Goal: Transaction & Acquisition: Purchase product/service

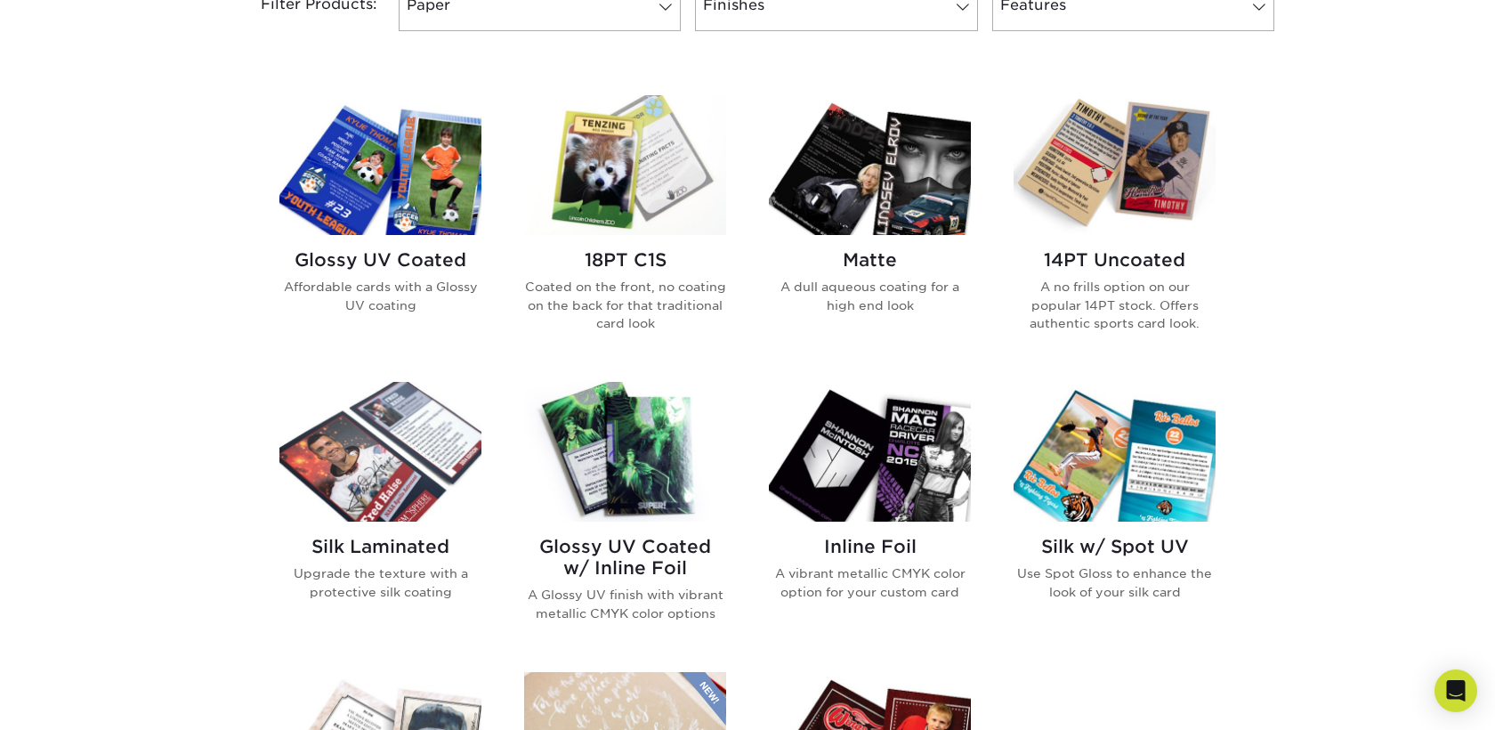
scroll to position [812, 0]
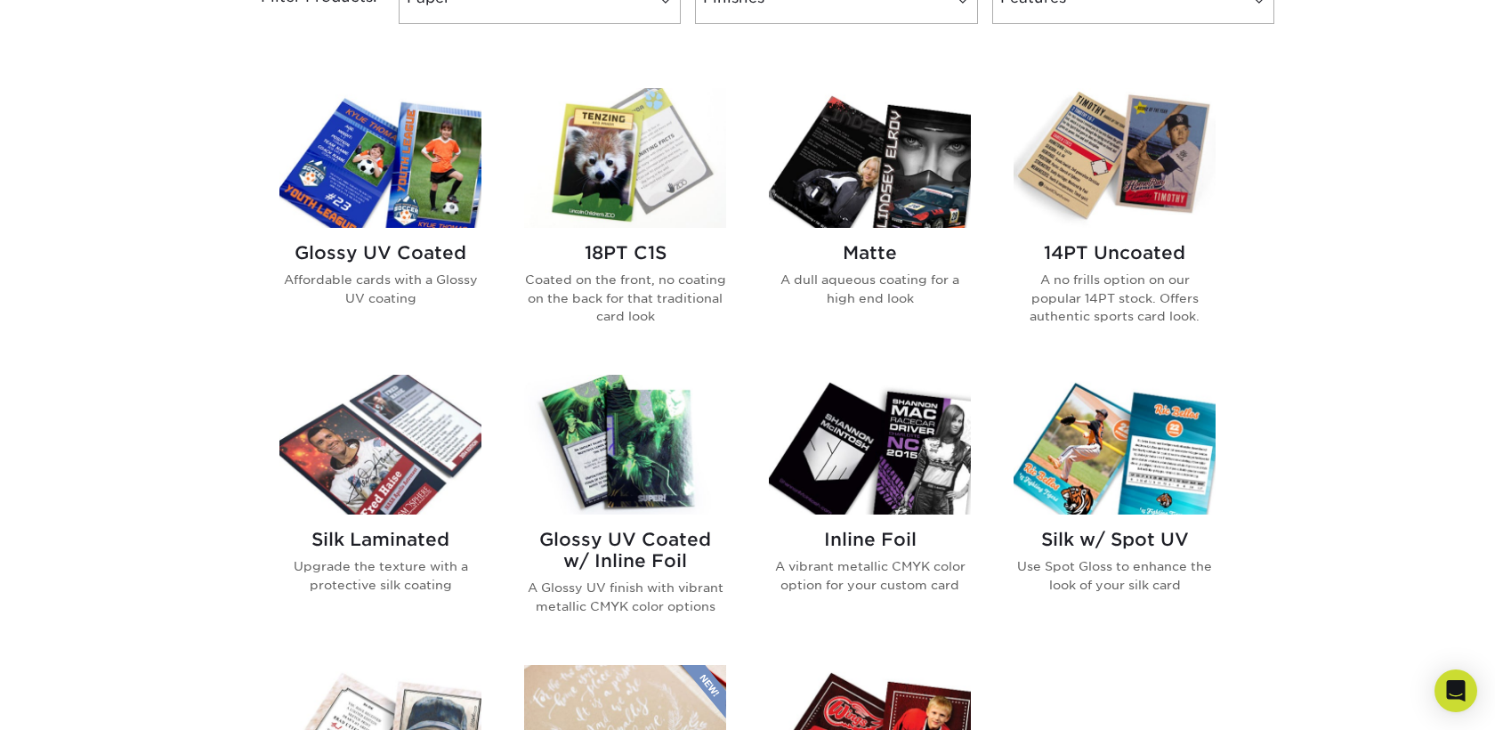
click at [368, 540] on h2 "Silk Laminated" at bounding box center [380, 539] width 202 height 21
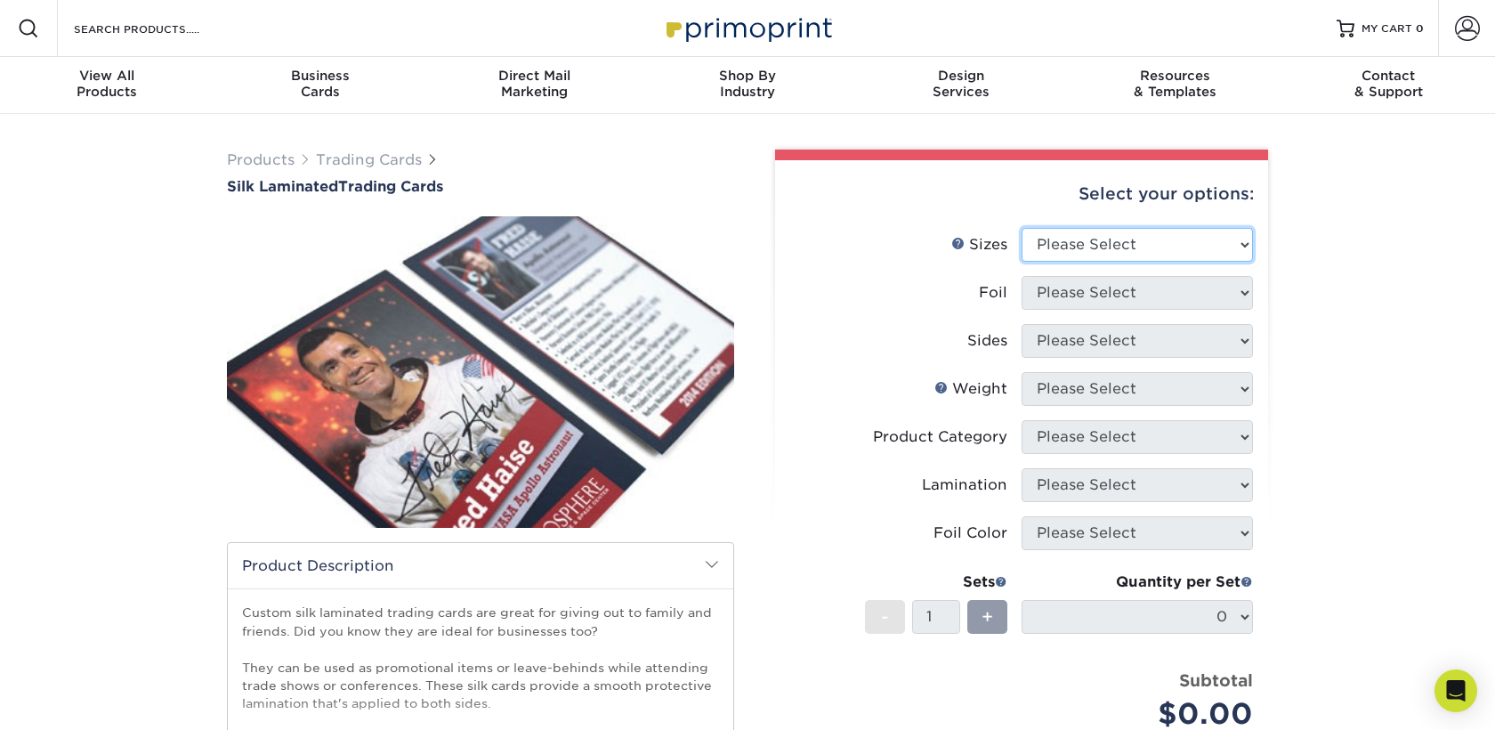
click at [1059, 253] on select "Please Select 2.5" x 3.5"" at bounding box center [1137, 245] width 231 height 34
select select "2.50x3.50"
click at [1022, 228] on select "Please Select 2.5" x 3.5"" at bounding box center [1137, 245] width 231 height 34
click at [1078, 290] on select "Please Select No Yes" at bounding box center [1137, 293] width 231 height 34
select select "0"
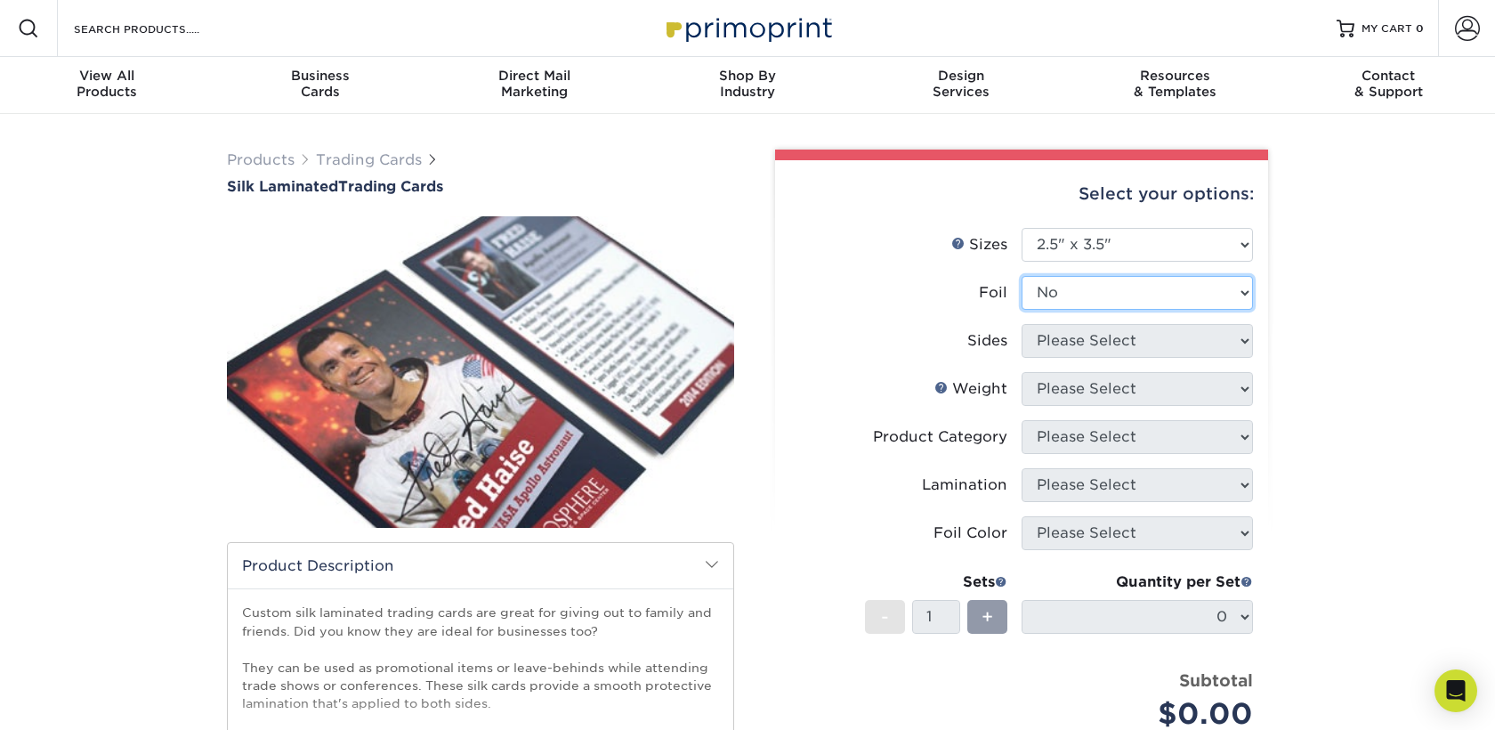
click at [1022, 276] on select "Please Select No Yes" at bounding box center [1137, 293] width 231 height 34
click at [1081, 352] on select "Please Select Print Both Sides Print Front Only" at bounding box center [1137, 341] width 231 height 34
select select "13abbda7-1d64-4f25-8bb2-c179b224825d"
click at [1022, 324] on select "Please Select Print Both Sides Print Front Only" at bounding box center [1137, 341] width 231 height 34
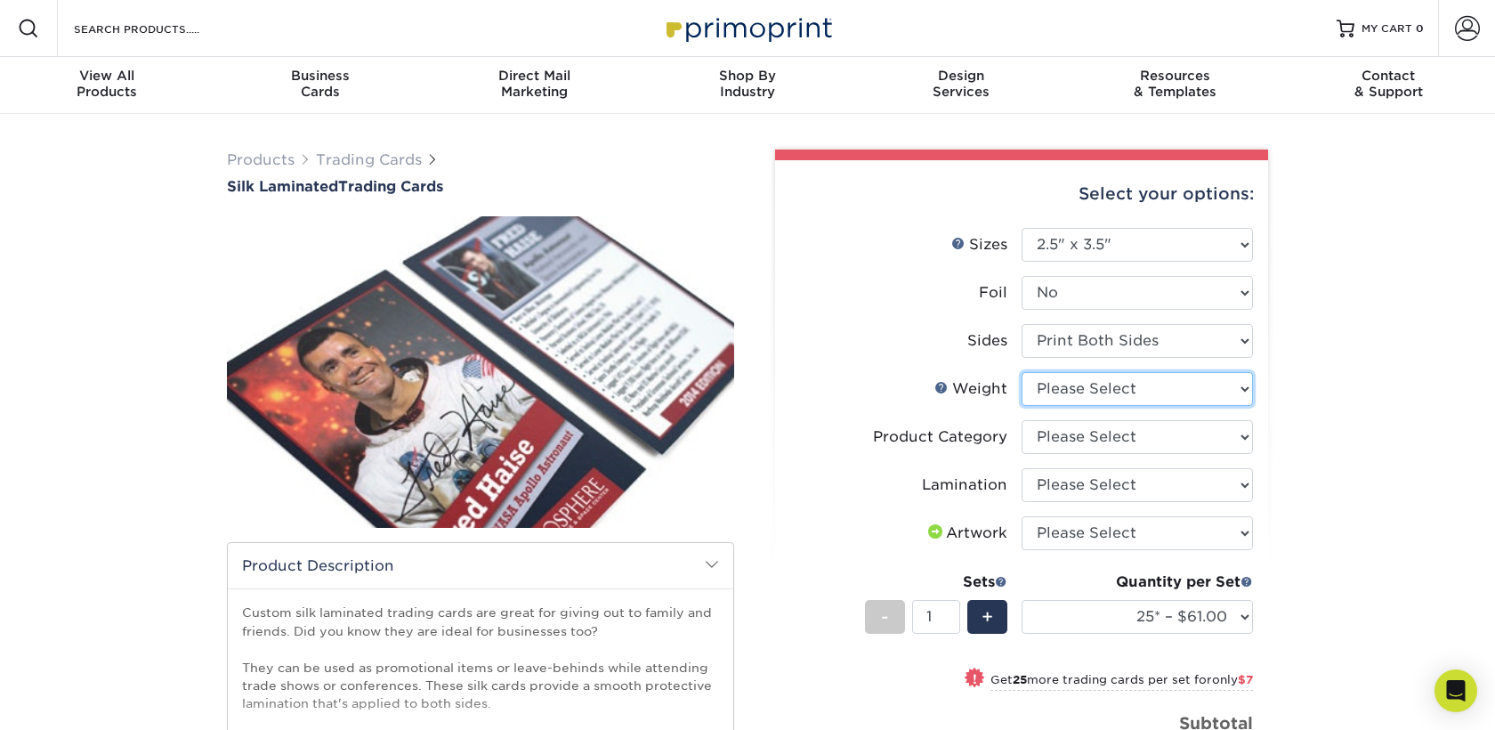
click at [1093, 392] on select "Please Select 16PT" at bounding box center [1137, 389] width 231 height 34
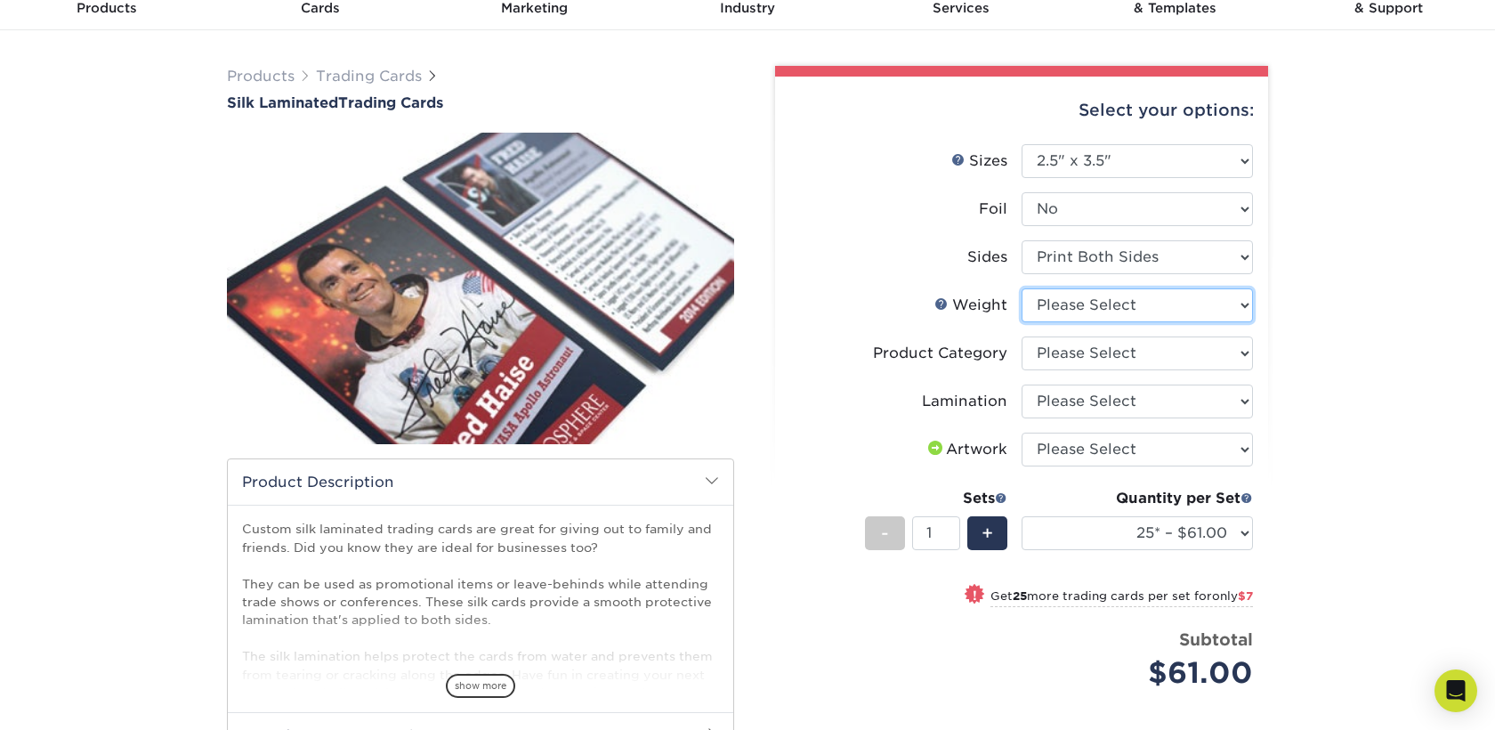
scroll to position [81, 0]
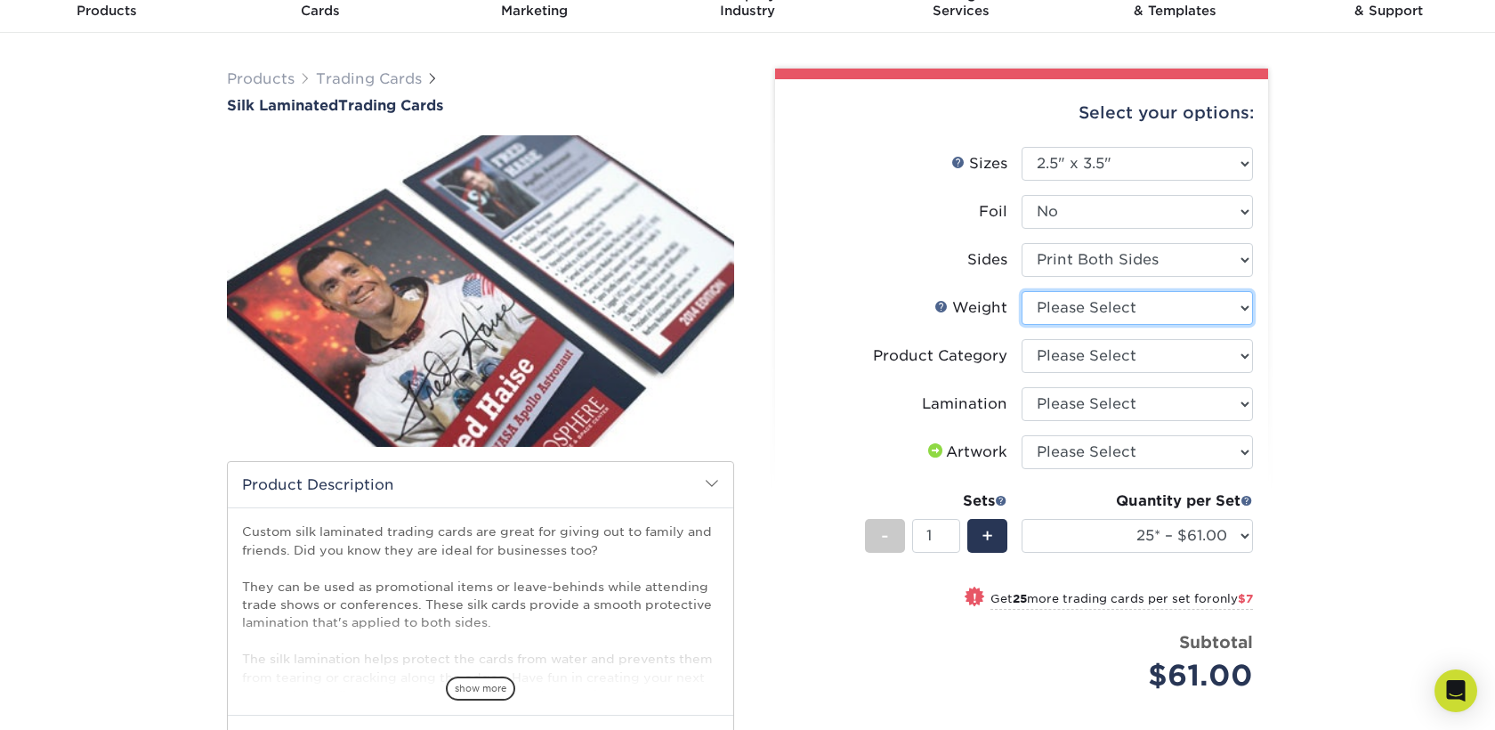
click at [1181, 319] on select "Please Select 16PT" at bounding box center [1137, 308] width 231 height 34
select select "16PT"
click at [1022, 291] on select "Please Select 16PT" at bounding box center [1137, 308] width 231 height 34
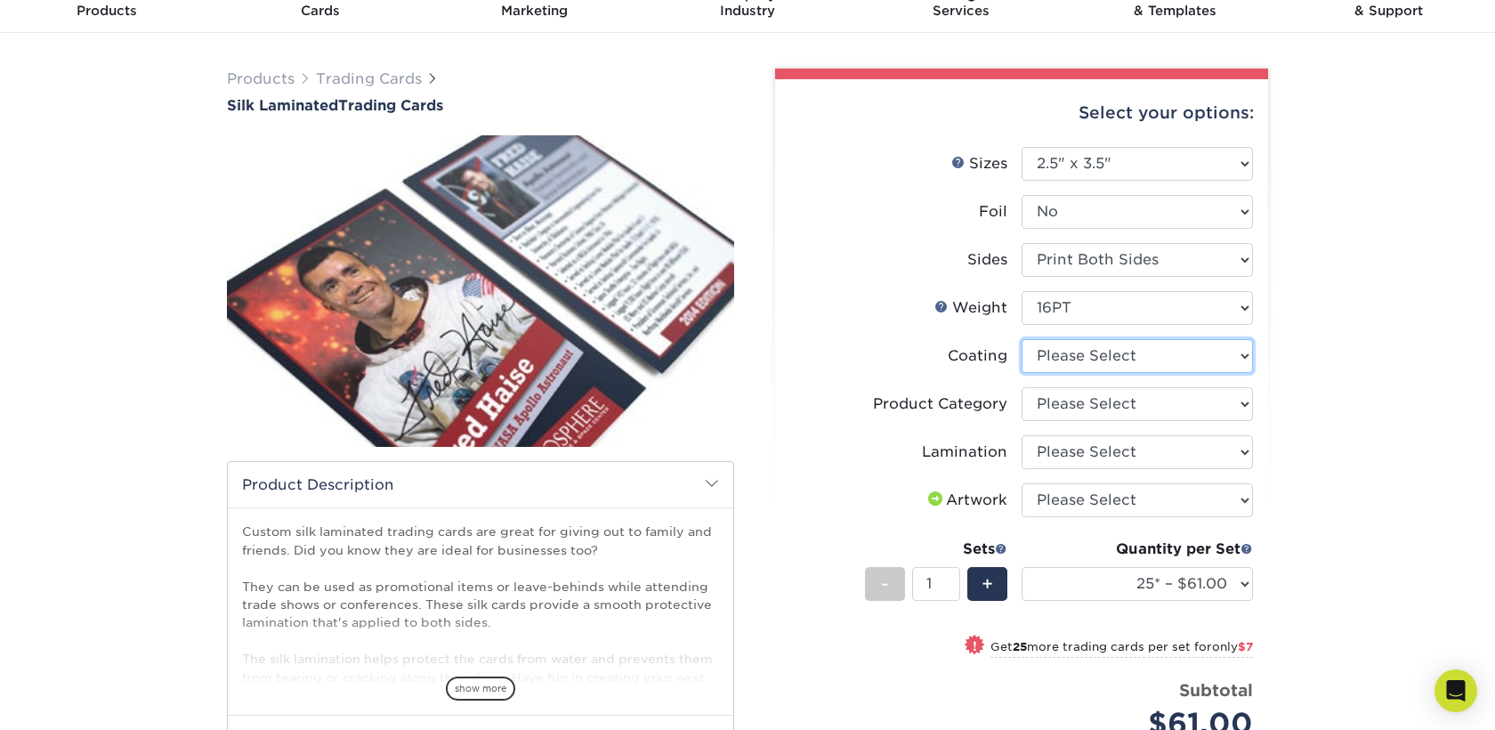
click at [1135, 360] on select at bounding box center [1137, 356] width 231 height 34
select select "3e7618de-abca-4bda-9f97-8b9129e913d8"
click at [1022, 339] on select at bounding box center [1137, 356] width 231 height 34
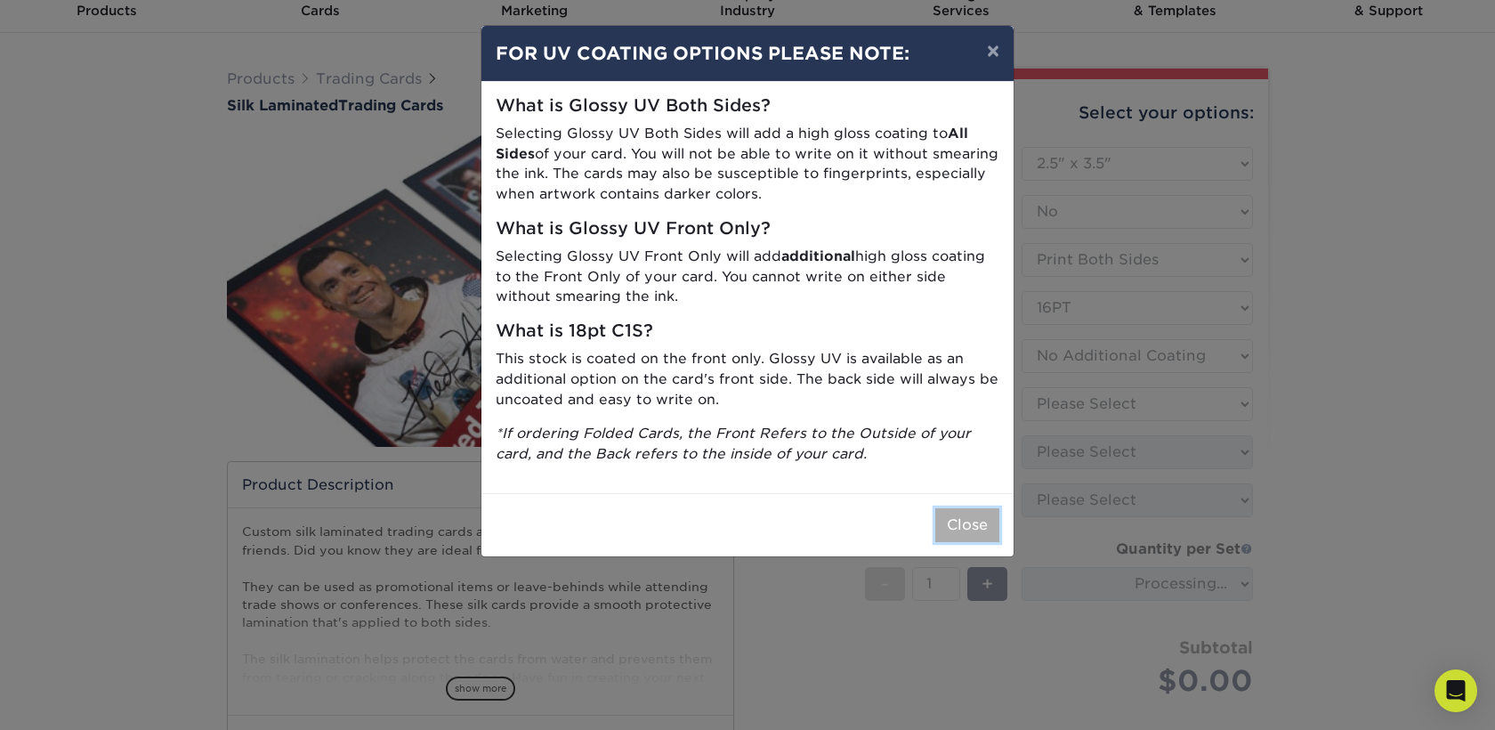
click at [952, 520] on button "Close" at bounding box center [967, 525] width 64 height 34
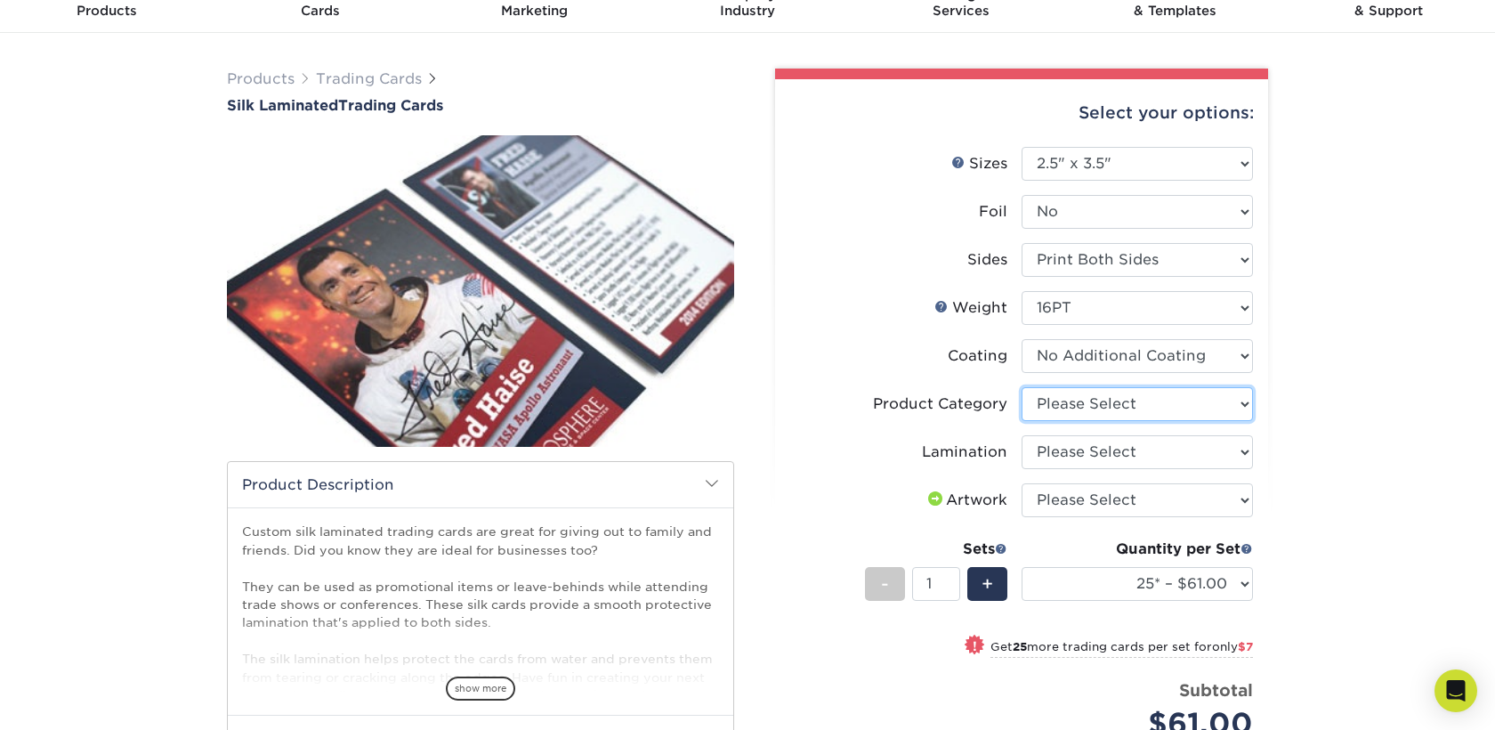
click at [1100, 397] on select "Please Select Trading Cards" at bounding box center [1137, 404] width 231 height 34
select select "c2f9bce9-36c2-409d-b101-c29d9d031e18"
click at [1022, 387] on select "Please Select Trading Cards" at bounding box center [1137, 404] width 231 height 34
click at [1106, 454] on select "Please Select Silk" at bounding box center [1137, 452] width 231 height 34
select select "ccacb42f-45f7-42d3-bbd3-7c8421cf37f0"
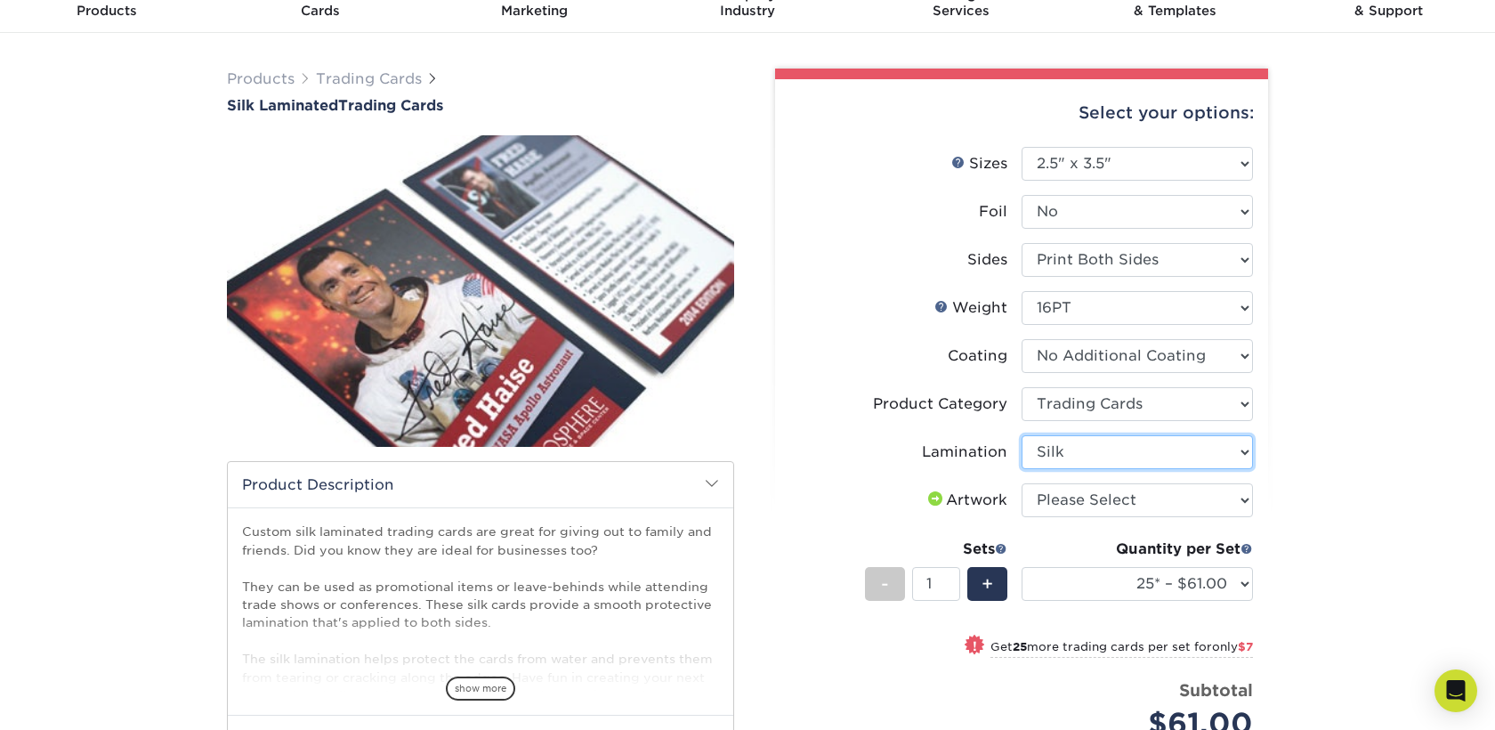
click at [1022, 435] on select "Please Select Silk" at bounding box center [1137, 452] width 231 height 34
click at [1112, 505] on select "Please Select I will upload files I need a design - $100" at bounding box center [1137, 500] width 231 height 34
select select "upload"
click at [1022, 483] on select "Please Select I will upload files I need a design - $100" at bounding box center [1137, 500] width 231 height 34
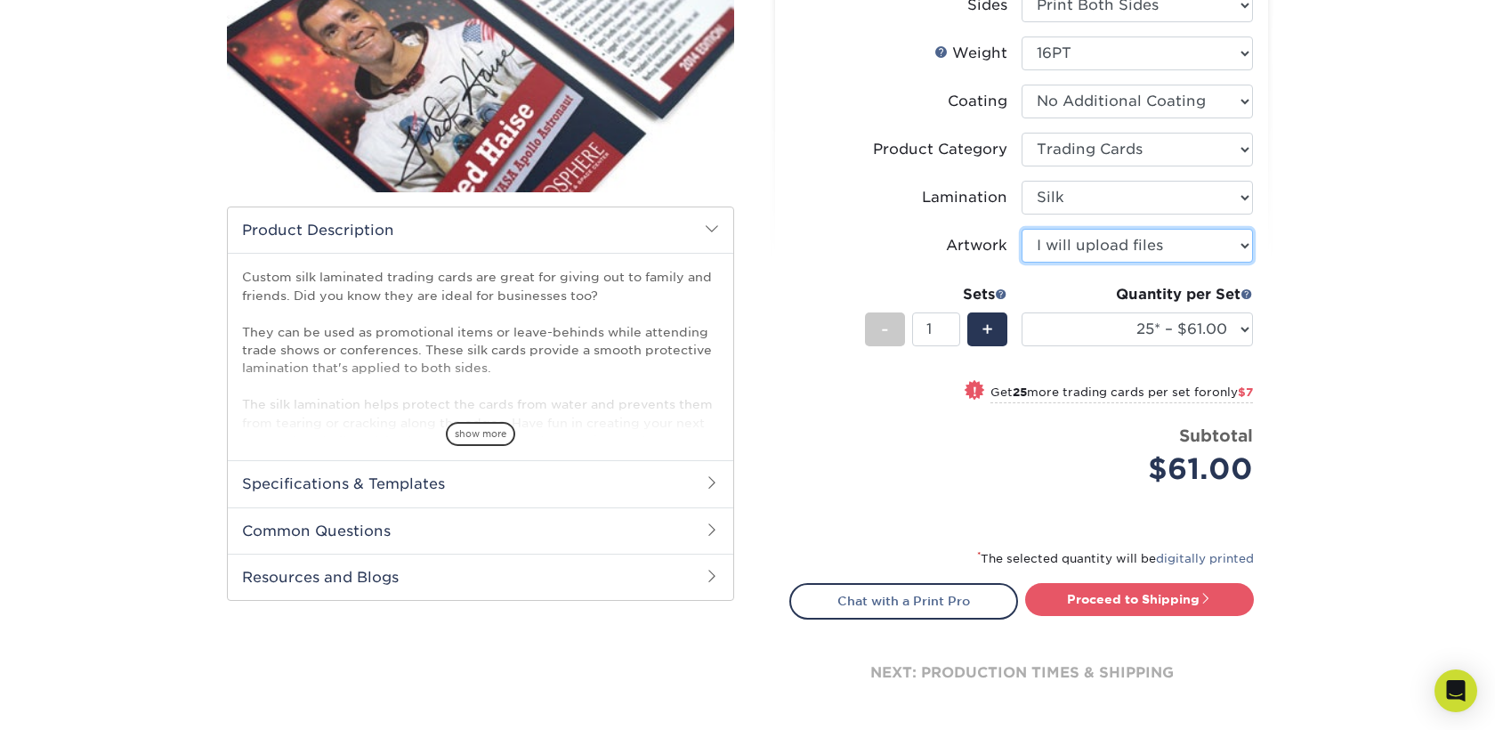
scroll to position [342, 0]
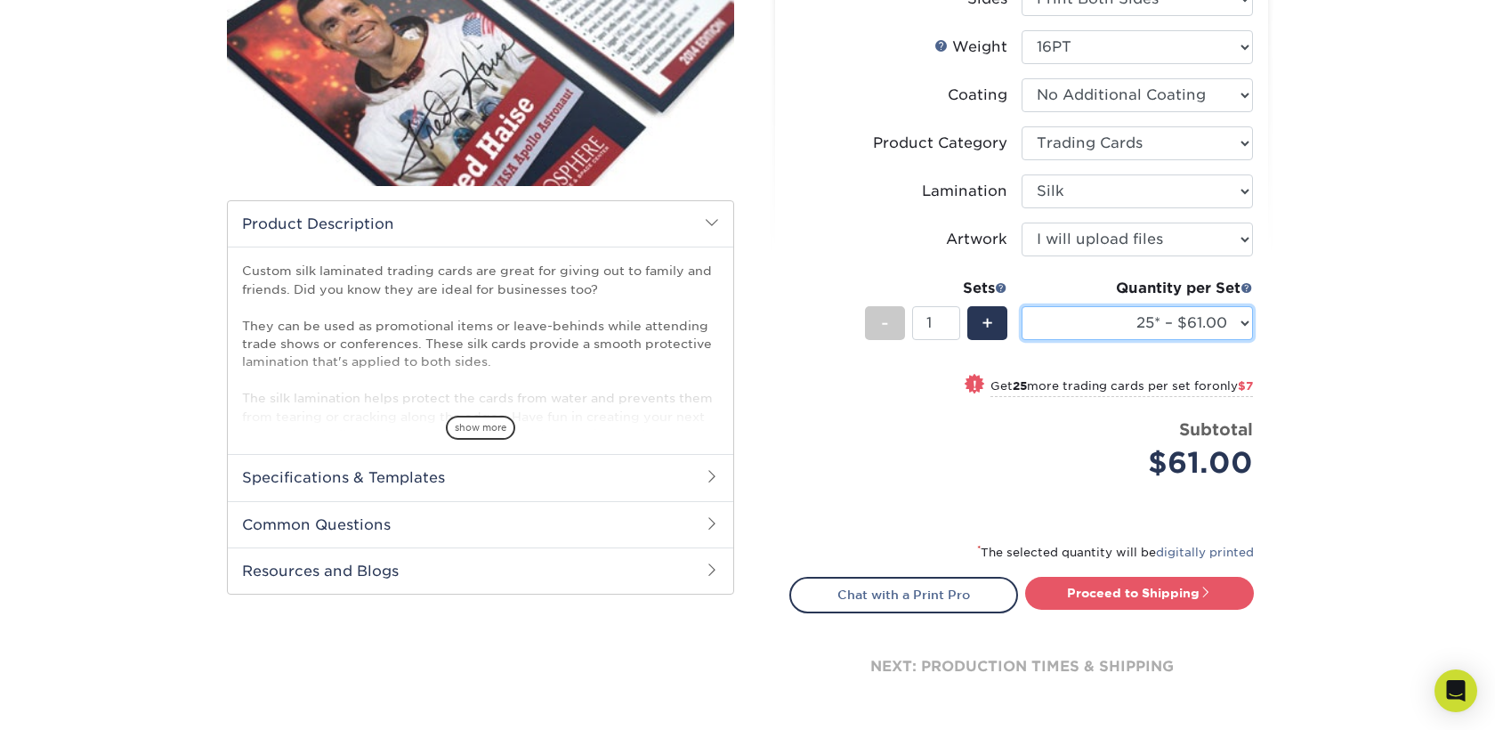
click at [1166, 323] on select "25* – $61.00 50* – $68.00 75* – $74.00 100* – $81.00 250* – $88.00 500 – $98.00…" at bounding box center [1137, 323] width 231 height 34
click at [1022, 306] on select "25* – $61.00 50* – $68.00 75* – $74.00 100* – $81.00 250* – $88.00 500 – $98.00…" at bounding box center [1137, 323] width 231 height 34
click at [1173, 325] on select "25* – $61.00 50* – $68.00 75* – $74.00 100* – $81.00 250* – $88.00 500 – $98.00…" at bounding box center [1137, 323] width 231 height 34
click at [1022, 306] on select "25* – $61.00 50* – $68.00 75* – $74.00 100* – $81.00 250* – $88.00 500 – $98.00…" at bounding box center [1137, 323] width 231 height 34
click at [1225, 321] on select "25* – $61.00 50* – $68.00 75* – $74.00 100* – $81.00 250* – $88.00 500 – $98.00…" at bounding box center [1137, 323] width 231 height 34
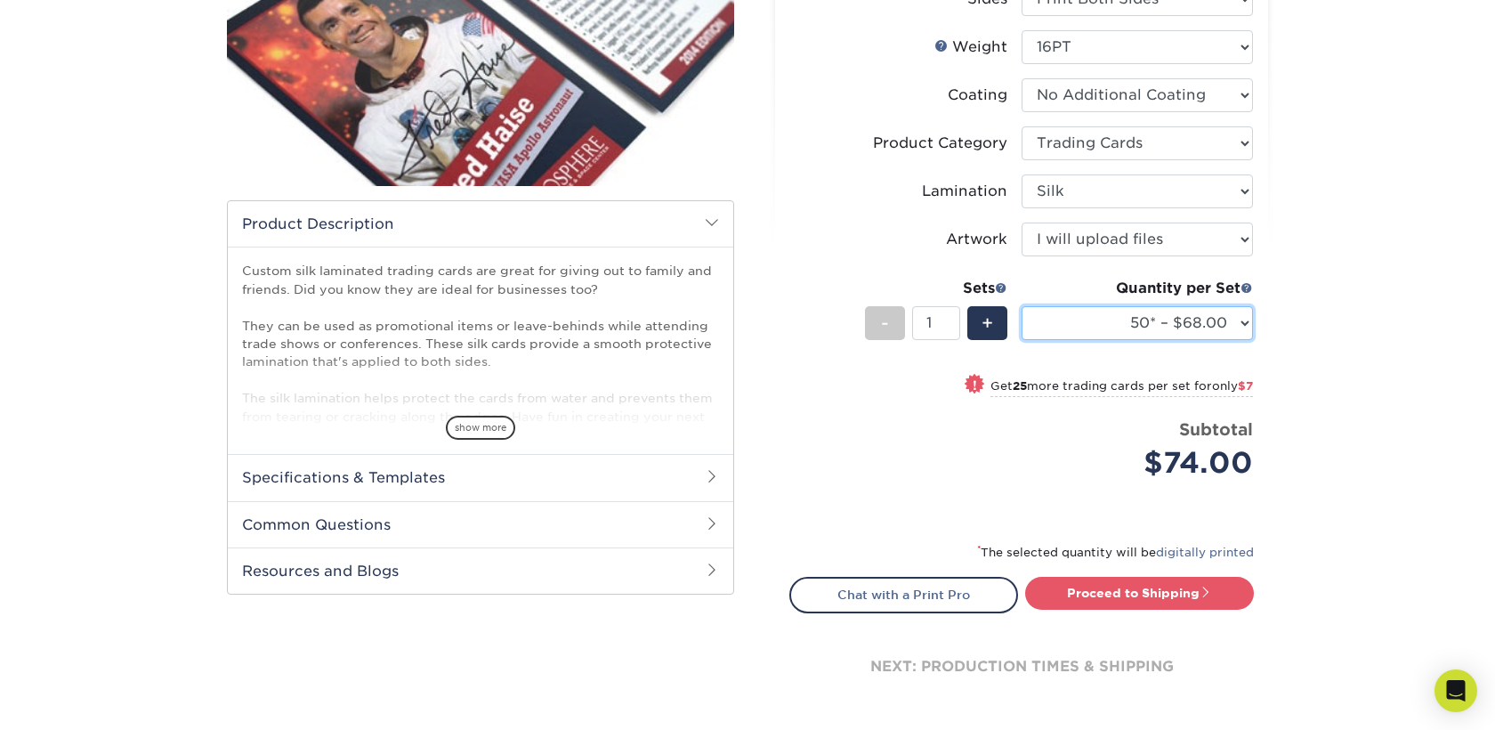
click at [1022, 306] on select "25* – $61.00 50* – $68.00 75* – $74.00 100* – $81.00 250* – $88.00 500 – $98.00…" at bounding box center [1137, 323] width 231 height 34
click at [1175, 327] on select "25* – $61.00 50* – $68.00 75* – $74.00 100* – $81.00 250* – $88.00 500 – $98.00…" at bounding box center [1137, 323] width 231 height 34
click at [1022, 306] on select "25* – $61.00 50* – $68.00 75* – $74.00 100* – $81.00 250* – $88.00 500 – $98.00…" at bounding box center [1137, 323] width 231 height 34
click at [1203, 324] on select "25* – $61.00 50* – $68.00 75* – $74.00 100* – $81.00 250* – $88.00 500 – $98.00…" at bounding box center [1137, 323] width 231 height 34
select select "75* – $74.00"
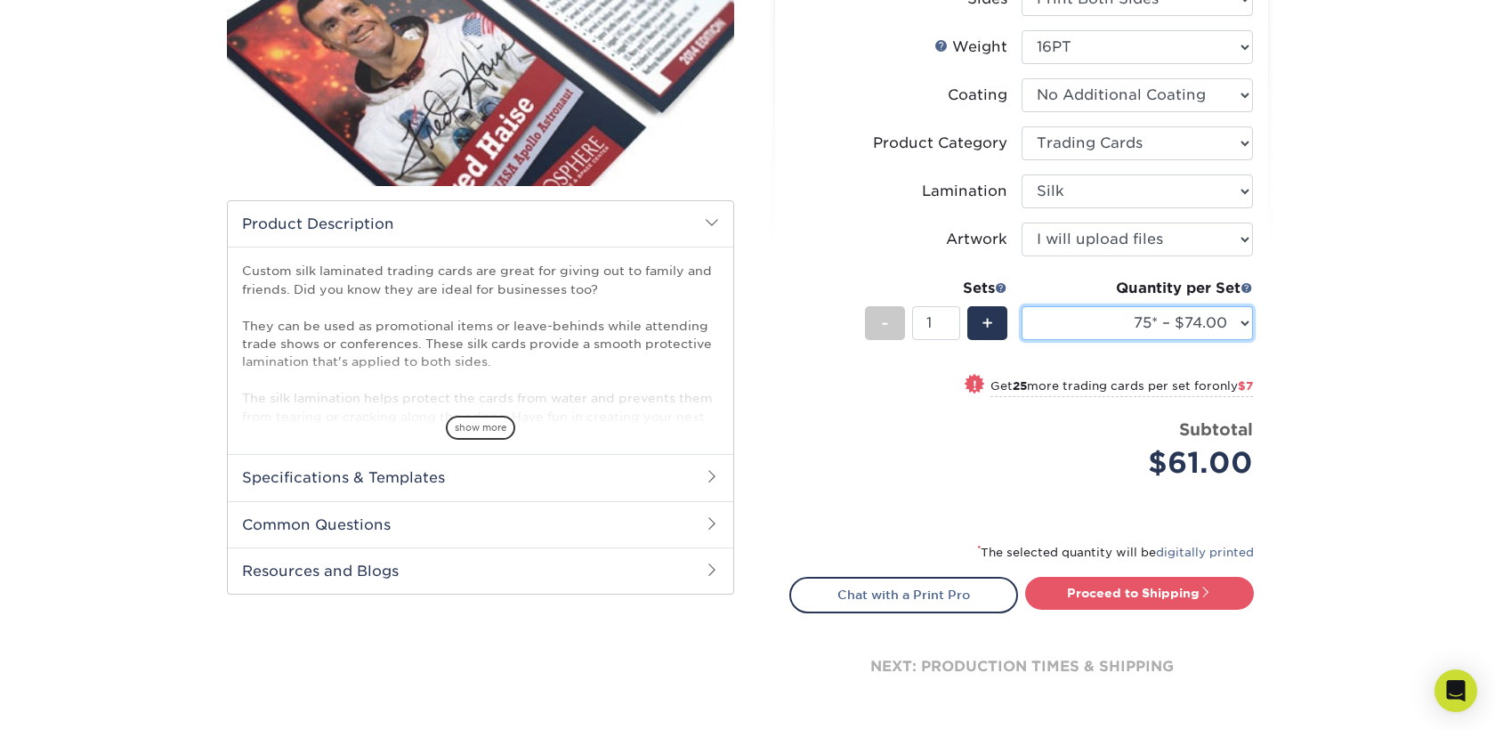
click at [1022, 306] on select "25* – $61.00 50* – $68.00 75* – $74.00 100* – $81.00 250* – $88.00 500 – $98.00…" at bounding box center [1137, 323] width 231 height 34
click at [1184, 327] on select "25* – $61.00 50* – $68.00 75* – $74.00 100* – $81.00 250* – $88.00 500 – $98.00…" at bounding box center [1137, 323] width 231 height 34
click at [1022, 306] on select "25* – $61.00 50* – $68.00 75* – $74.00 100* – $81.00 250* – $88.00 500 – $98.00…" at bounding box center [1137, 323] width 231 height 34
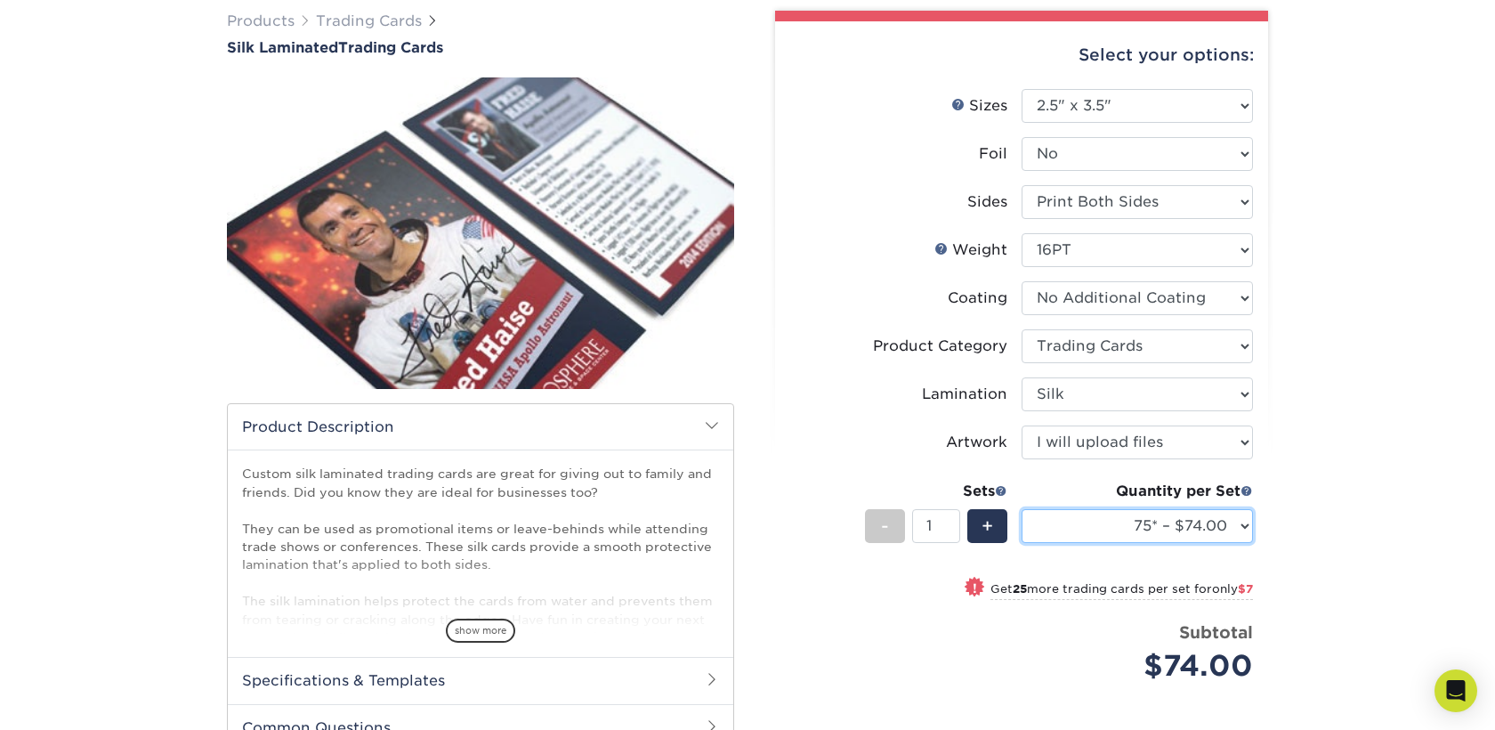
scroll to position [140, 0]
